Goal: Task Accomplishment & Management: Manage account settings

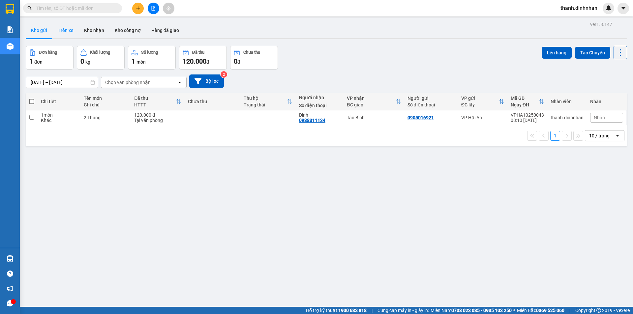
click at [67, 30] on button "Trên xe" at bounding box center [65, 30] width 26 height 16
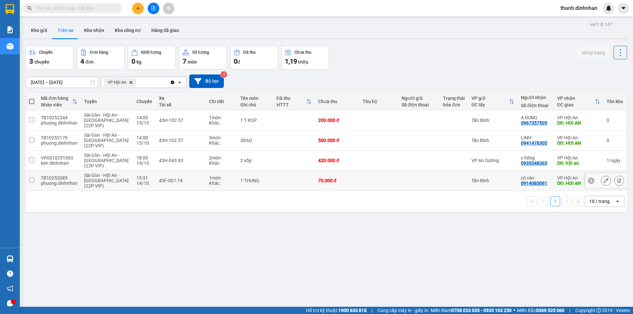
drag, startPoint x: 32, startPoint y: 181, endPoint x: 29, endPoint y: 170, distance: 10.8
click at [32, 180] on input "checkbox" at bounding box center [31, 180] width 5 height 5
checkbox input "true"
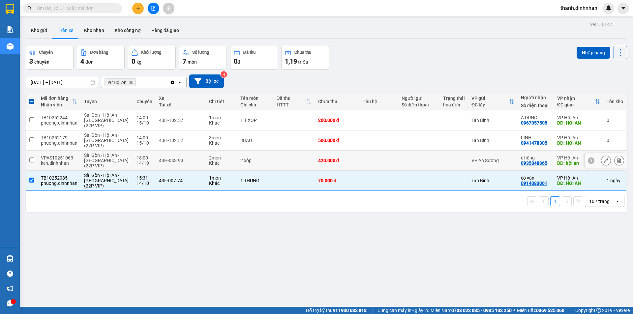
click at [30, 162] on input "checkbox" at bounding box center [31, 160] width 5 height 5
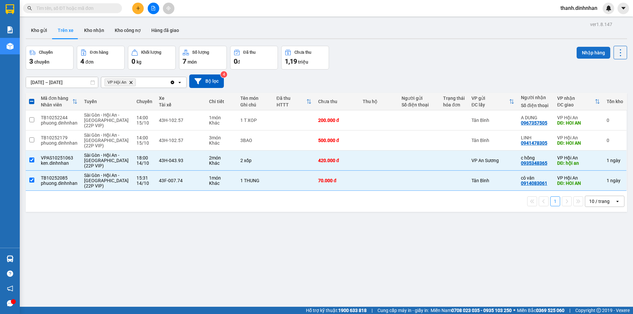
click at [588, 53] on button "Nhập hàng" at bounding box center [593, 53] width 34 height 12
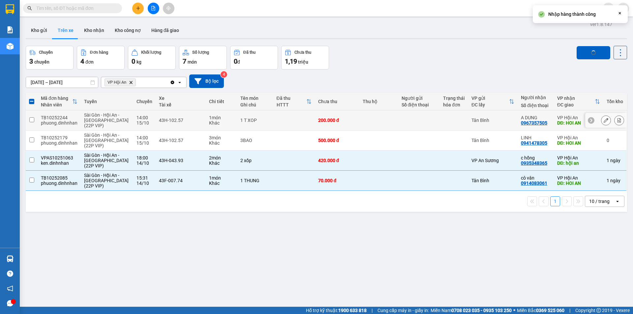
checkbox input "false"
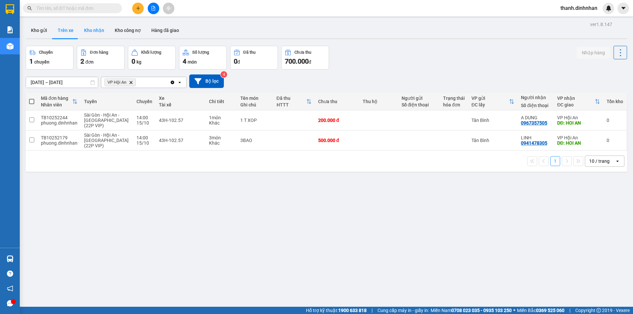
click at [90, 37] on button "Kho nhận" at bounding box center [94, 30] width 31 height 16
type input "[DATE] – [DATE]"
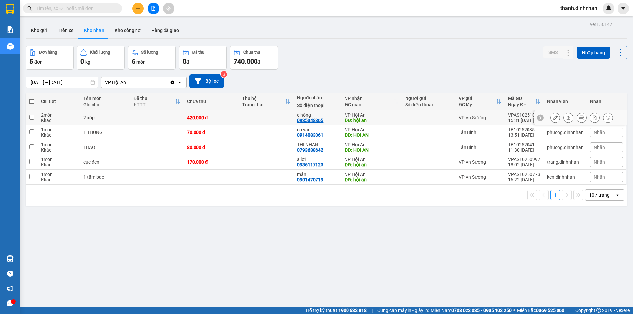
click at [553, 120] on icon at bounding box center [555, 117] width 5 height 5
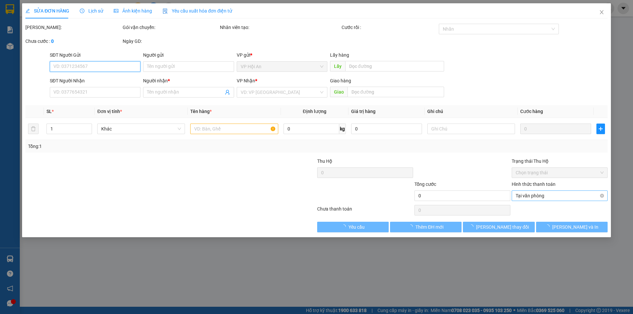
type input "0935348365"
type input "c hồng"
type input "hội an"
type input "420.000"
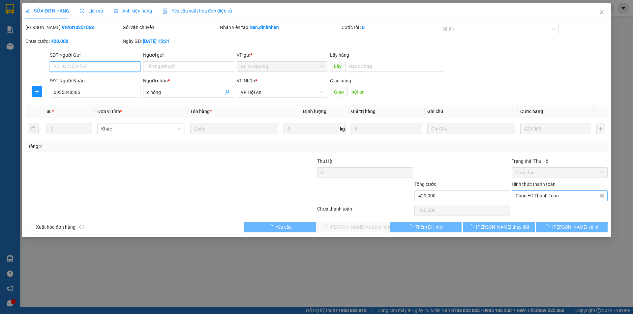
click at [555, 196] on span "Chọn HT Thanh Toán" at bounding box center [559, 196] width 88 height 10
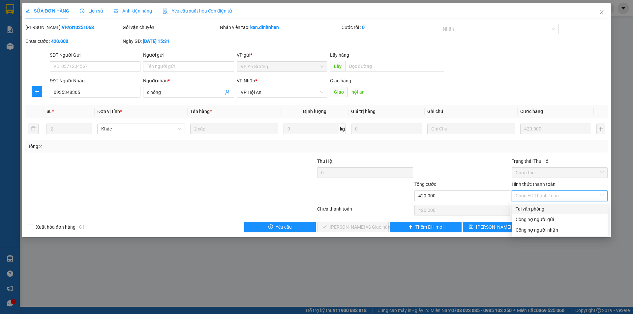
click at [534, 210] on div "Tại văn phòng" at bounding box center [559, 208] width 88 height 7
type input "0"
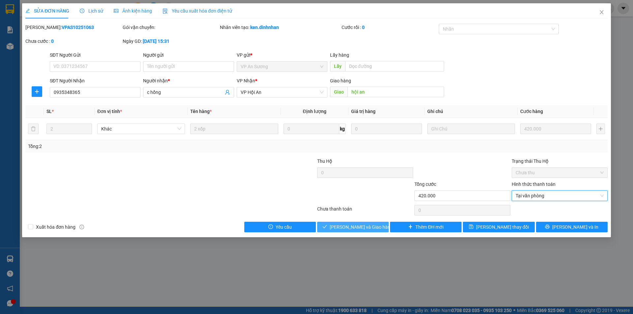
click at [347, 225] on span "[PERSON_NAME] và Giao hàng" at bounding box center [361, 226] width 63 height 7
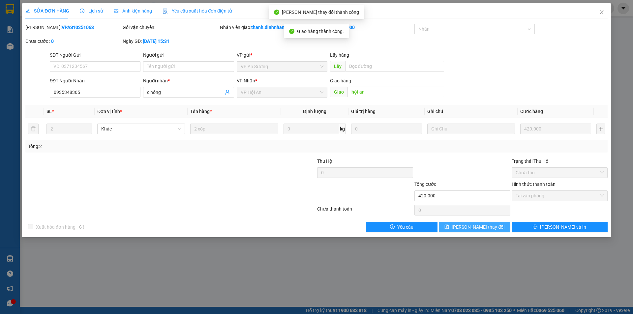
click at [482, 228] on span "[PERSON_NAME] thay đổi" at bounding box center [478, 226] width 53 height 7
